Goal: Task Accomplishment & Management: Manage account settings

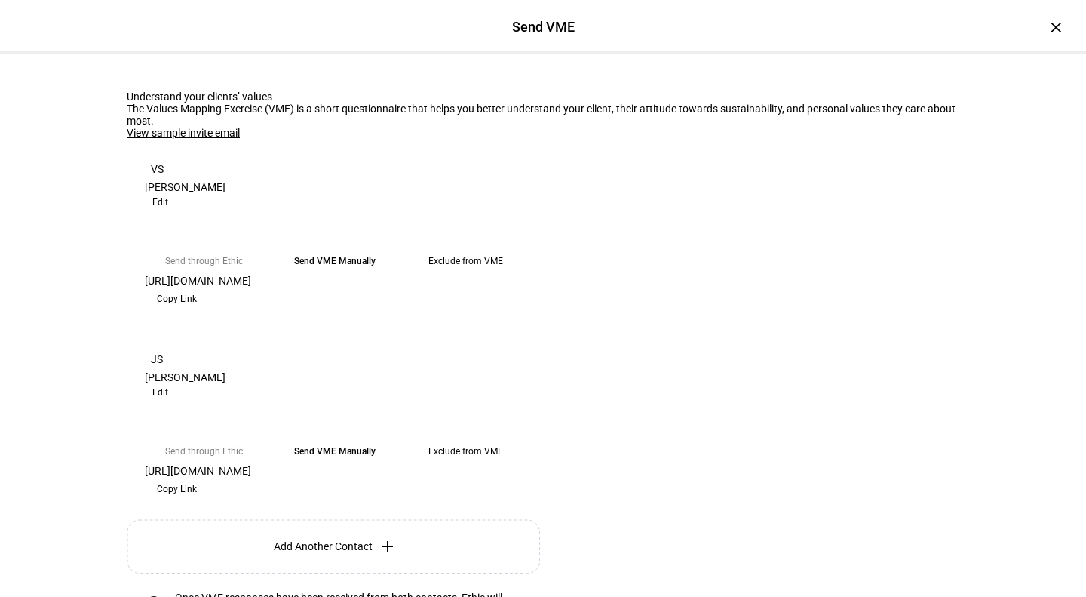
click at [1044, 31] on div "×" at bounding box center [1056, 27] width 24 height 24
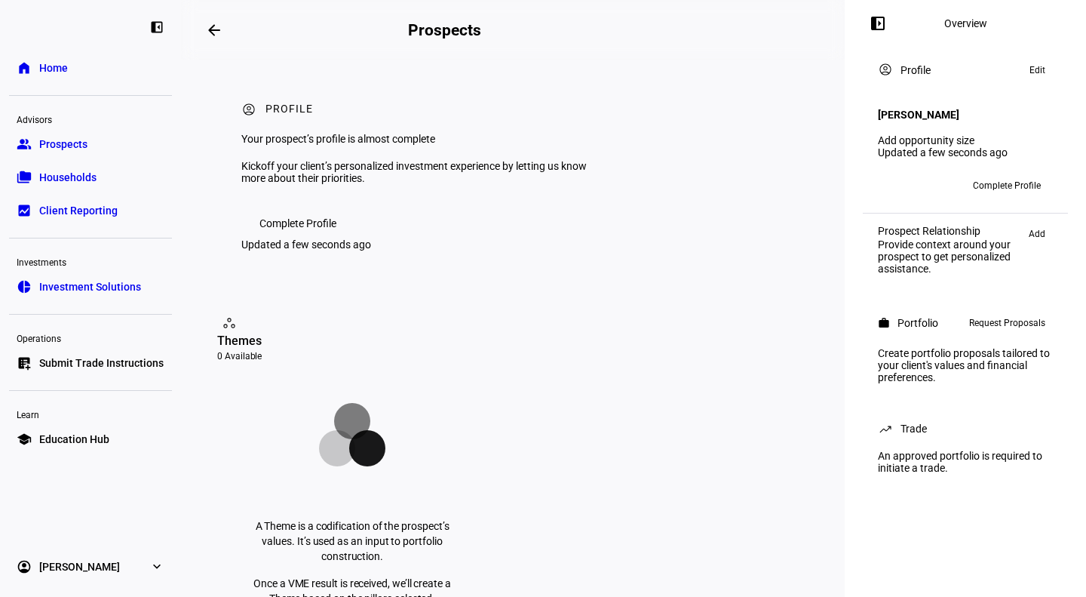
drag, startPoint x: 84, startPoint y: 180, endPoint x: 142, endPoint y: 173, distance: 58.5
click at [84, 180] on span "Households" at bounding box center [67, 177] width 57 height 15
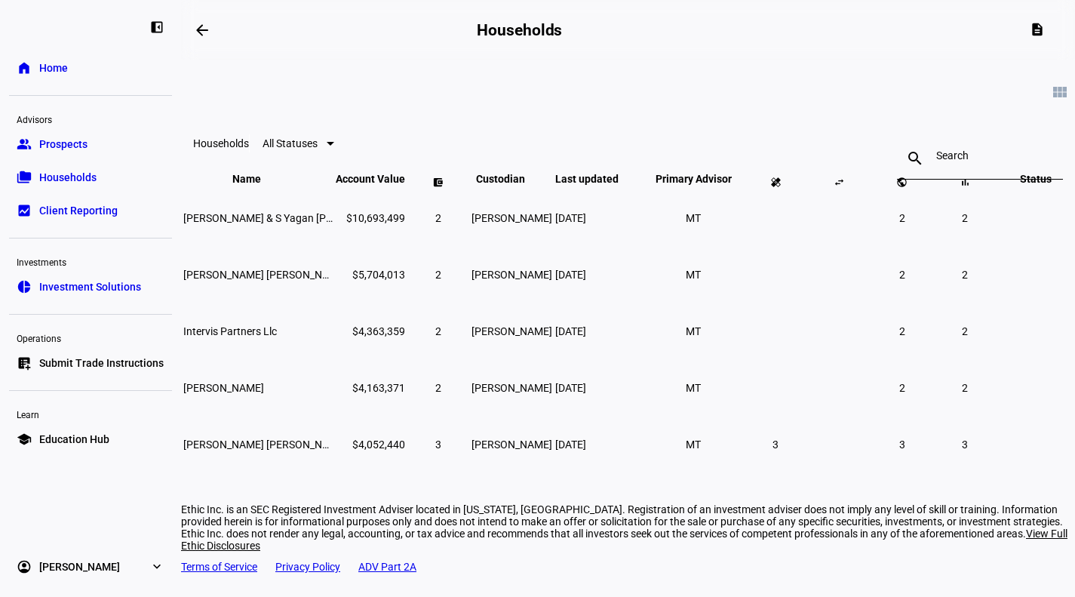
click at [91, 150] on link "group Prospects" at bounding box center [90, 144] width 163 height 30
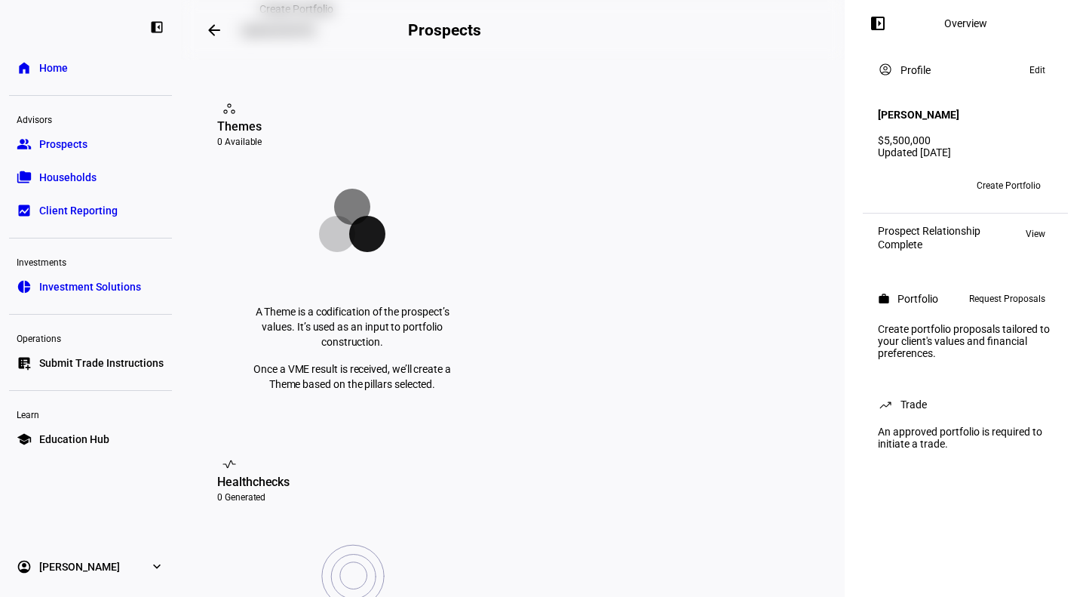
scroll to position [453, 0]
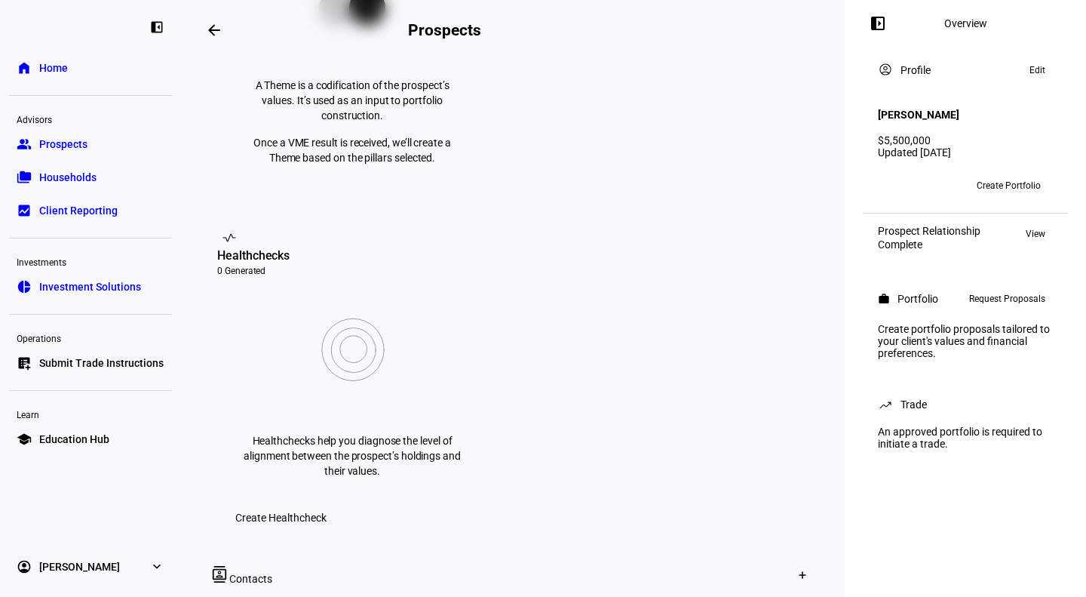
click at [811, 479] on span "Edit contact" at bounding box center [837, 485] width 57 height 12
